Goal: Check status: Check status

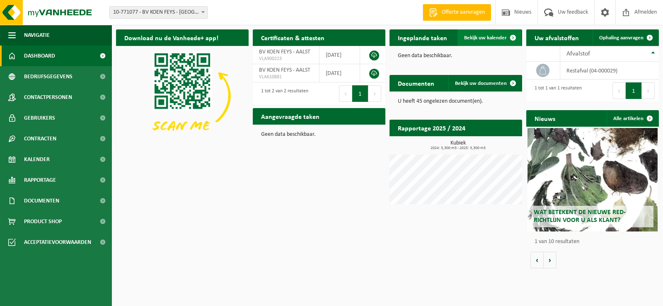
click at [476, 37] on span "Bekijk uw kalender" at bounding box center [485, 37] width 43 height 5
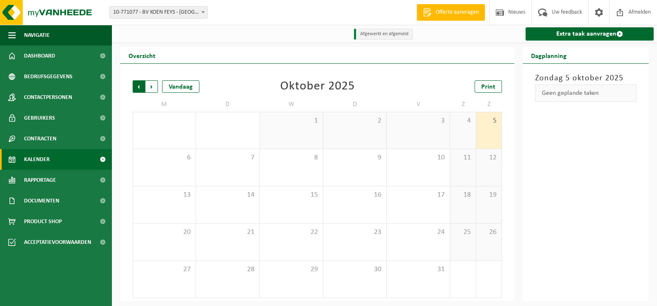
click at [152, 90] on span "Volgende" at bounding box center [151, 86] width 12 height 12
click at [137, 91] on span "Vorige" at bounding box center [139, 86] width 12 height 12
